Goal: Task Accomplishment & Management: Manage account settings

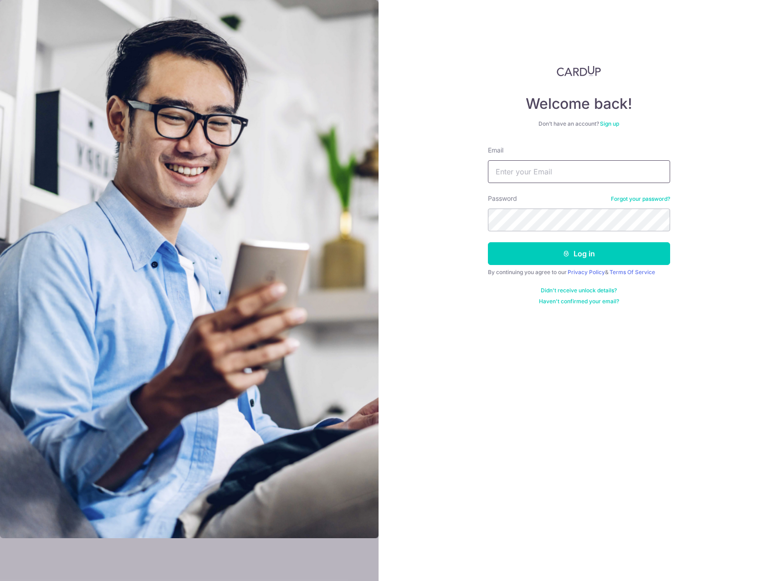
click at [553, 168] on input "Email" at bounding box center [579, 171] width 182 height 23
type input "[EMAIL_ADDRESS][DOMAIN_NAME]"
click at [488, 242] on button "Log in" at bounding box center [579, 253] width 182 height 23
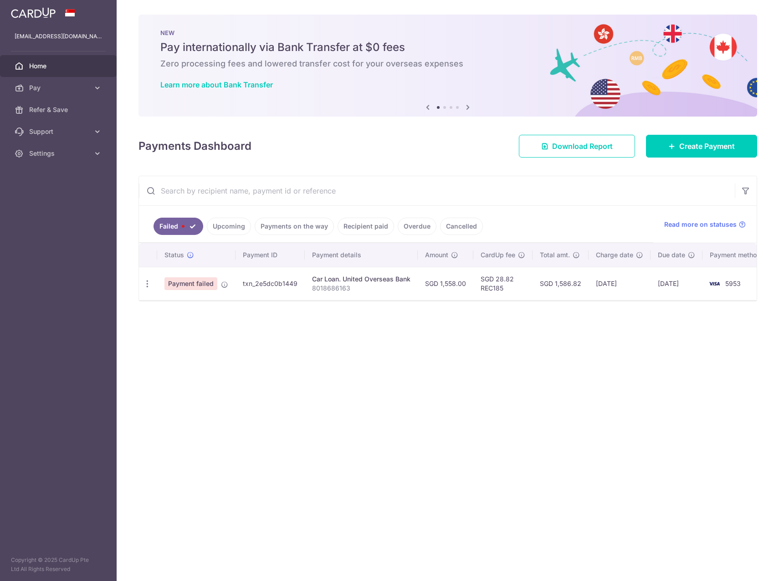
click at [710, 285] on img at bounding box center [714, 283] width 18 height 11
click at [211, 283] on span "Payment failed" at bounding box center [191, 284] width 53 height 13
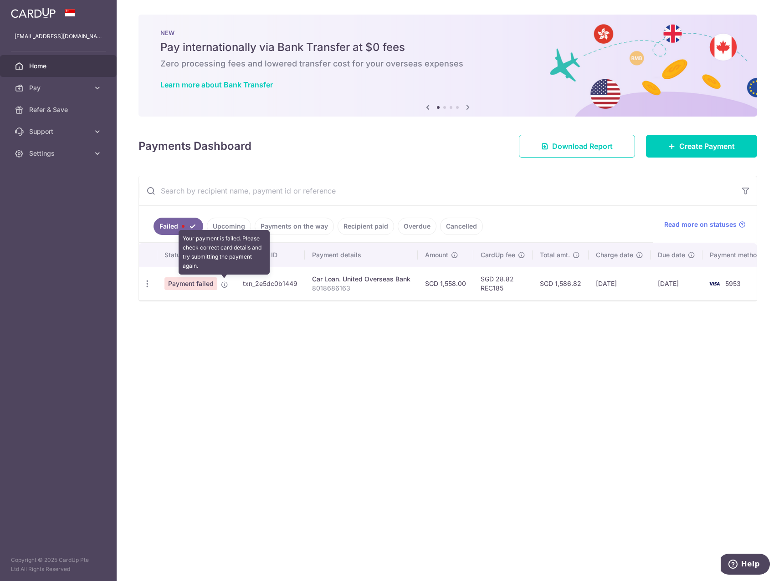
click at [224, 286] on icon at bounding box center [224, 284] width 7 height 7
click at [225, 228] on link "Upcoming" at bounding box center [229, 226] width 44 height 17
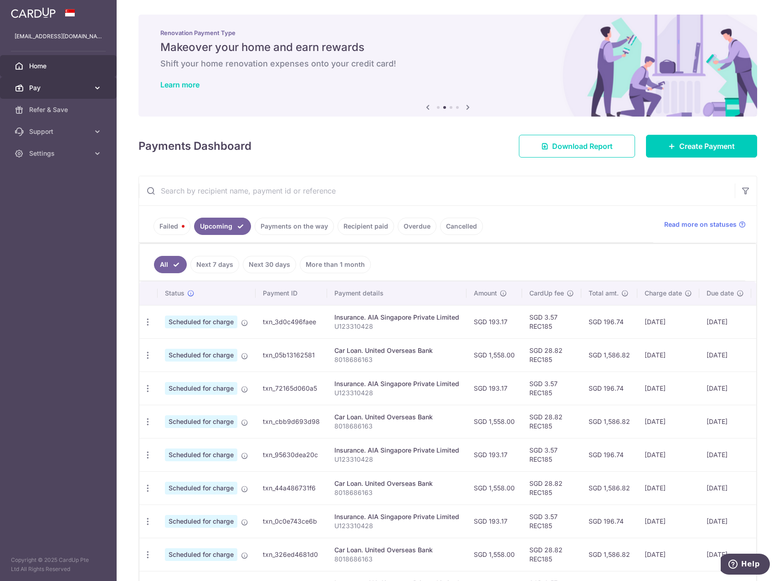
click at [53, 89] on span "Pay" at bounding box center [59, 87] width 60 height 9
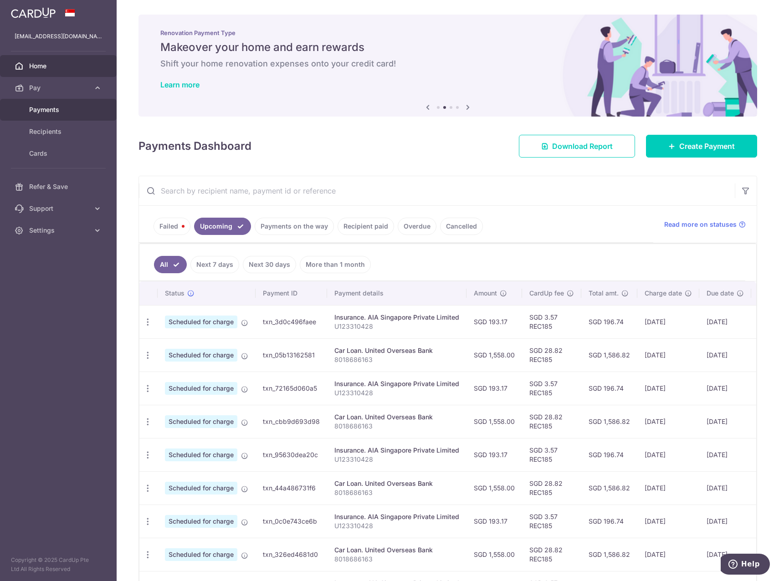
click at [58, 110] on span "Payments" at bounding box center [59, 109] width 60 height 9
